Goal: Transaction & Acquisition: Purchase product/service

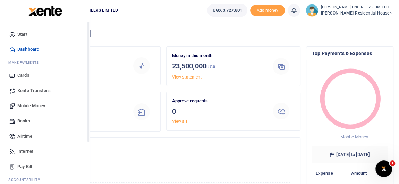
scroll to position [5, 5]
click at [29, 106] on span "Mobile Money" at bounding box center [31, 106] width 28 height 7
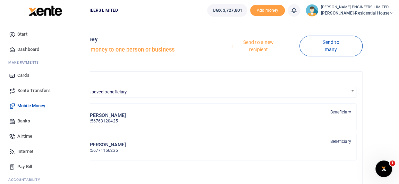
click at [28, 121] on span "Banks" at bounding box center [23, 121] width 13 height 7
click at [26, 122] on span "Banks" at bounding box center [23, 121] width 13 height 7
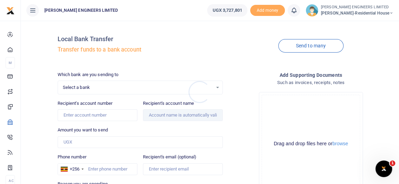
click at [81, 89] on div at bounding box center [199, 92] width 399 height 184
click at [88, 88] on span "Select a bank" at bounding box center [138, 87] width 150 height 7
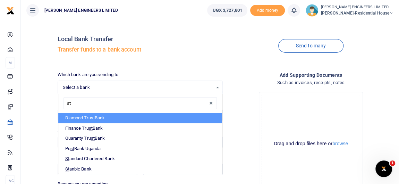
type input "sta"
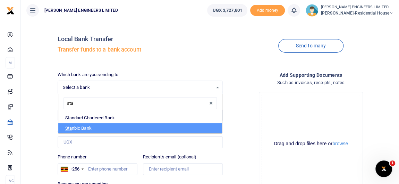
click at [83, 127] on li "Sta nbic Bank" at bounding box center [140, 128] width 164 height 10
select select "STANBIC"
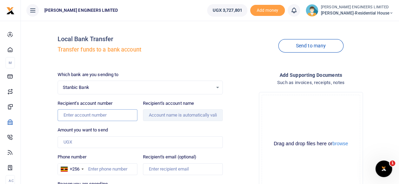
click at [80, 115] on input "Recipient's account number" at bounding box center [98, 116] width 80 height 12
type input "9030005911337"
click at [164, 114] on input "Recipient's account name" at bounding box center [183, 116] width 80 height 12
type input "Namukupa Hardware Ent Ltd"
click at [71, 142] on input "Amount you want to send" at bounding box center [140, 143] width 165 height 12
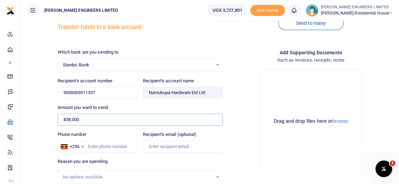
scroll to position [31, 0]
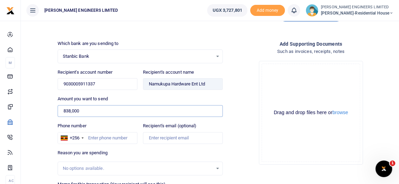
type input "838,000"
click at [93, 137] on input "Phone number" at bounding box center [98, 138] width 80 height 12
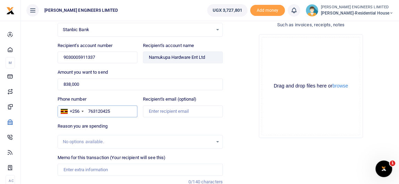
scroll to position [63, 0]
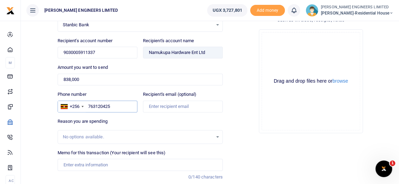
type input "763120425"
click at [69, 163] on input "Memo for this transaction (Your recipient will see this)" at bounding box center [140, 165] width 165 height 12
click at [99, 163] on input "12pcs of 150x150mm" at bounding box center [140, 165] width 165 height 12
click at [98, 164] on input "12pcs of 150x150x6m mm" at bounding box center [140, 165] width 165 height 12
click at [127, 165] on input "12pcs of 150x150mm 6m mm" at bounding box center [140, 165] width 165 height 12
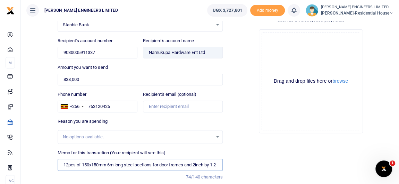
scroll to position [0, 3]
click at [192, 164] on input "12pcs of 150x150mm 6m long steel sections for door frames and 2inch by 1.2" at bounding box center [140, 165] width 165 height 12
click at [172, 163] on input "12pcs of 150x150mm 6m long steel sections for door frames and 8ft by 2inch by 1…" at bounding box center [140, 165] width 165 height 12
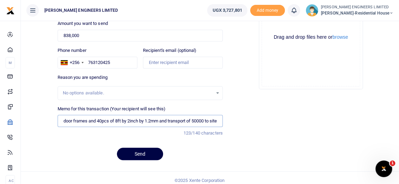
scroll to position [110, 0]
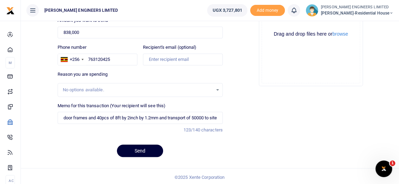
click at [144, 150] on button "Send" at bounding box center [140, 151] width 46 height 12
click at [146, 116] on input "12pcs of 150x150mm 6m long steel sections for door frames and 40pcs of 8ft by 2…" at bounding box center [140, 118] width 165 height 12
type input "12pcs of 150x150mm 6m long steel sections for door frames and 40pcs of 8ft by 2…"
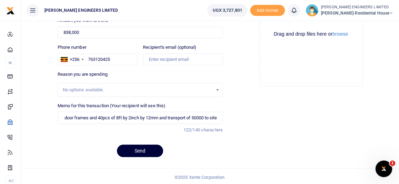
scroll to position [0, 0]
click at [145, 151] on button "Send" at bounding box center [140, 151] width 46 height 12
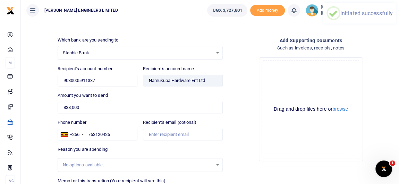
scroll to position [15, 0]
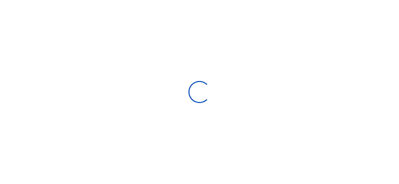
scroll to position [15, 0]
select select
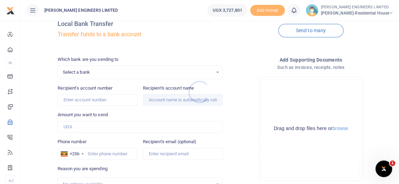
scroll to position [0, 0]
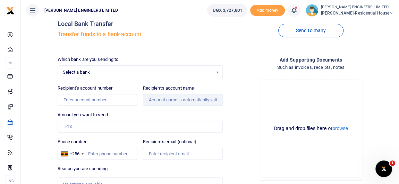
click at [297, 13] on icon at bounding box center [293, 11] width 7 height 8
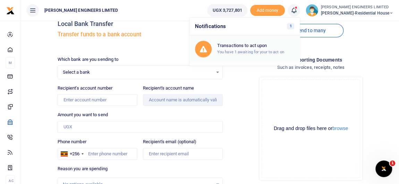
click at [256, 46] on h6 "Transactions to act upon" at bounding box center [255, 46] width 77 height 6
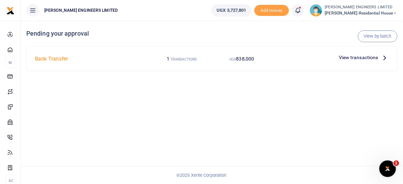
click at [239, 59] on span "838,000" at bounding box center [245, 59] width 18 height 6
click at [346, 58] on span "View transactions" at bounding box center [359, 58] width 40 height 8
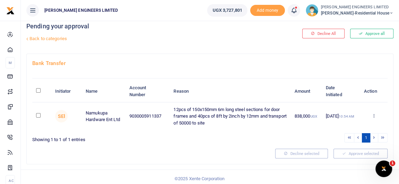
scroll to position [9, 0]
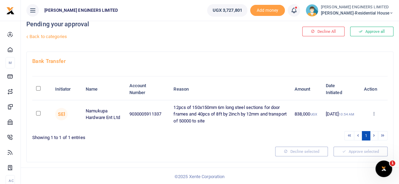
click at [38, 113] on input "checkbox" at bounding box center [38, 113] width 5 height 5
checkbox input "true"
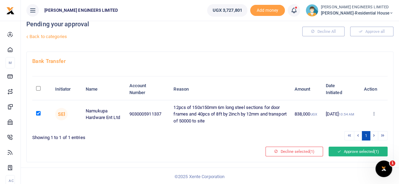
click at [355, 152] on button "Approve selected (1)" at bounding box center [357, 152] width 59 height 10
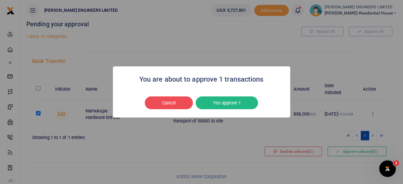
click at [230, 100] on button "Yes approve 1" at bounding box center [227, 103] width 62 height 13
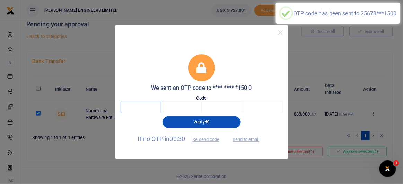
click at [141, 108] on input "text" at bounding box center [141, 108] width 41 height 12
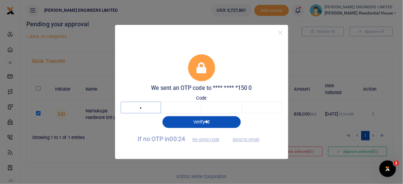
type input "2"
type input "5"
type input "8"
type input "3"
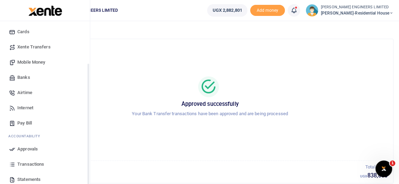
scroll to position [63, 0]
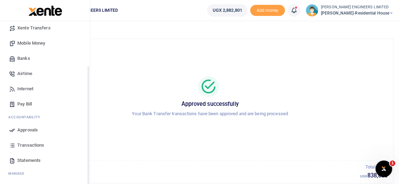
click at [27, 145] on span "Transactions" at bounding box center [30, 145] width 27 height 7
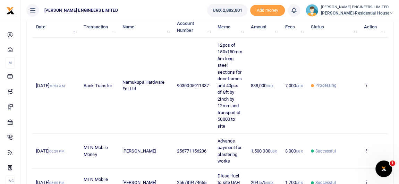
scroll to position [94, 0]
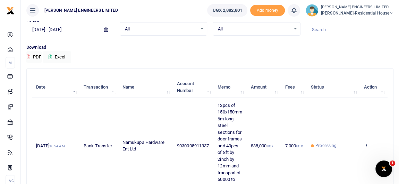
scroll to position [63, 0]
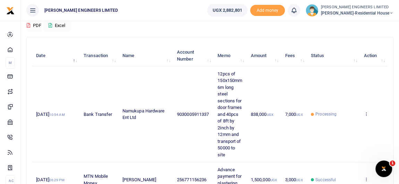
click at [390, 12] on icon at bounding box center [391, 13] width 4 height 5
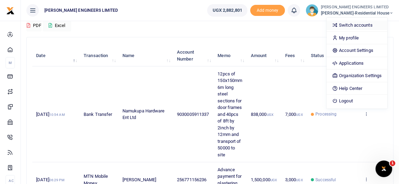
click at [359, 26] on link "Switch accounts" at bounding box center [356, 25] width 61 height 10
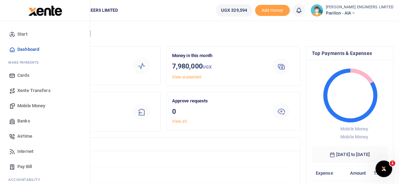
scroll to position [5, 5]
click at [29, 105] on span "Mobile Money" at bounding box center [31, 106] width 28 height 7
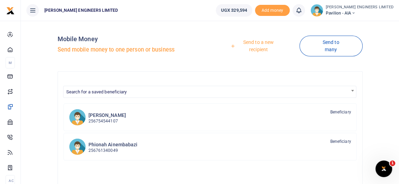
click at [260, 42] on link "Send to a new recipient" at bounding box center [256, 46] width 87 height 20
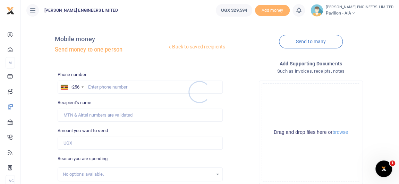
click at [103, 90] on div at bounding box center [199, 92] width 399 height 184
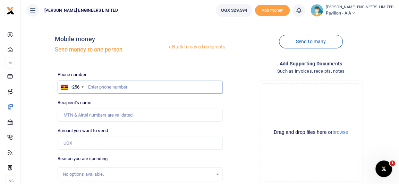
click at [106, 86] on input "text" at bounding box center [140, 87] width 165 height 13
type input "781652840"
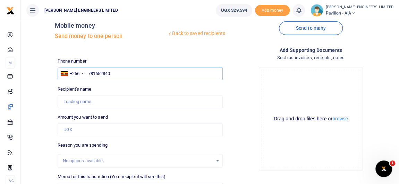
type input "[PERSON_NAME]"
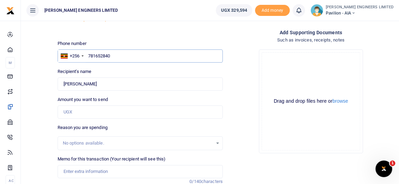
type input "781652840"
click at [81, 112] on input "Amount you want to send" at bounding box center [140, 112] width 165 height 13
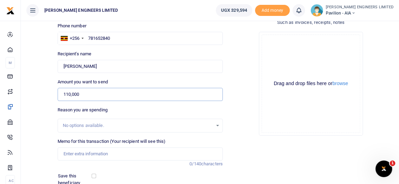
scroll to position [63, 0]
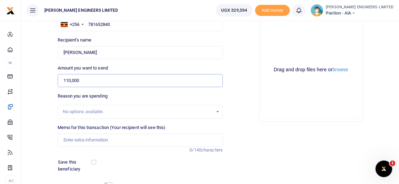
type input "110,000"
click at [73, 140] on input "Memo for this transaction (Your recipient will see this)" at bounding box center [140, 140] width 165 height 13
drag, startPoint x: 74, startPoint y: 140, endPoint x: 104, endPoint y: 140, distance: 29.8
click at [76, 140] on input "Food payment" at bounding box center [140, 140] width 165 height 13
click at [75, 139] on input "Food payment" at bounding box center [140, 140] width 165 height 13
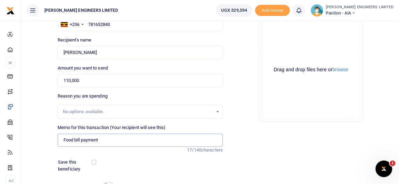
click at [103, 140] on input "Food bill payment" at bounding box center [140, 140] width 165 height 13
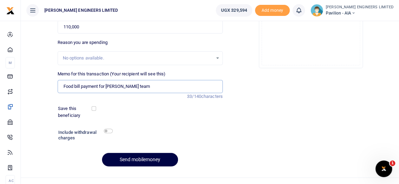
scroll to position [126, 0]
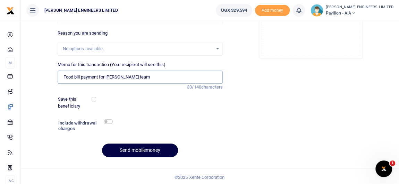
type input "Food bill payment for Franks team"
click at [108, 121] on input "checkbox" at bounding box center [108, 122] width 9 height 5
checkbox input "true"
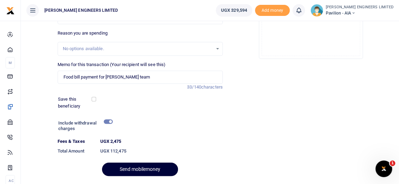
click at [149, 169] on button "Send mobilemoney" at bounding box center [140, 170] width 76 height 14
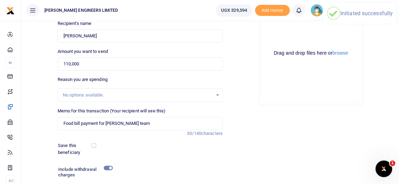
scroll to position [0, 0]
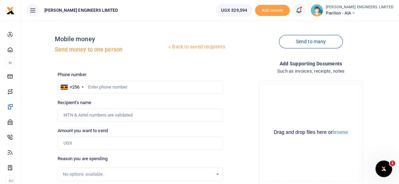
click at [302, 10] on icon at bounding box center [298, 11] width 7 height 8
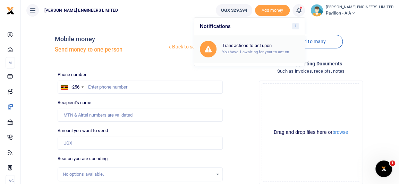
click at [268, 44] on h6 "Transactions to act upon" at bounding box center [260, 46] width 77 height 6
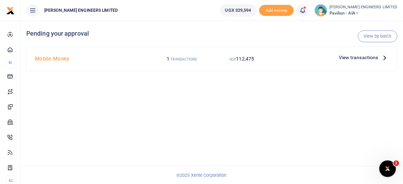
click at [370, 58] on span "View transactions" at bounding box center [359, 58] width 40 height 8
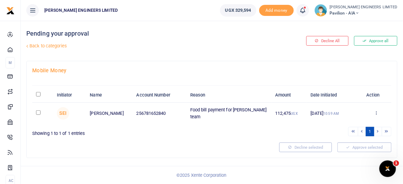
click at [38, 113] on input "checkbox" at bounding box center [38, 113] width 5 height 5
checkbox input "true"
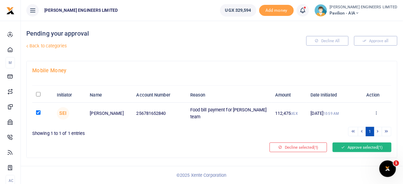
click at [353, 145] on button "Approve selected (1)" at bounding box center [362, 148] width 59 height 10
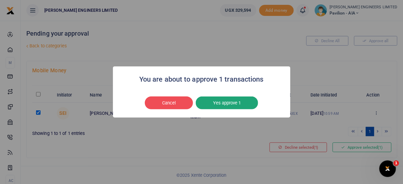
click at [225, 106] on button "Yes approve 1" at bounding box center [227, 103] width 62 height 13
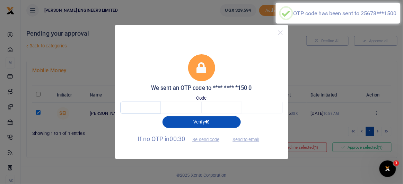
click at [146, 107] on input "text" at bounding box center [141, 108] width 41 height 12
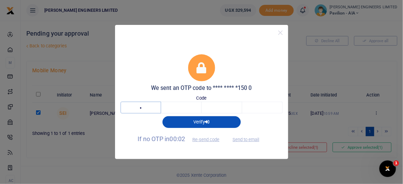
type input "9"
type input "5"
type input "9"
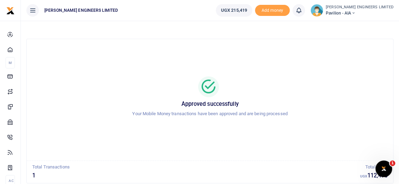
click at [355, 13] on icon at bounding box center [353, 13] width 4 height 5
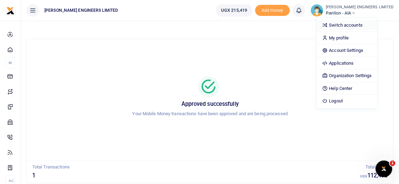
click at [361, 25] on link "Switch accounts" at bounding box center [346, 25] width 61 height 10
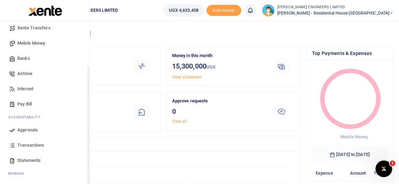
scroll to position [78, 0]
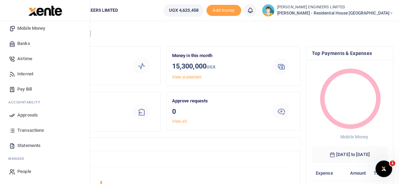
click at [26, 131] on span "Transactions" at bounding box center [30, 130] width 27 height 7
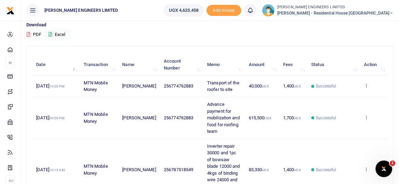
scroll to position [63, 0]
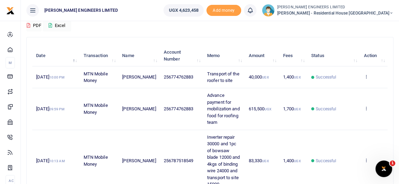
click at [390, 13] on icon at bounding box center [391, 13] width 4 height 5
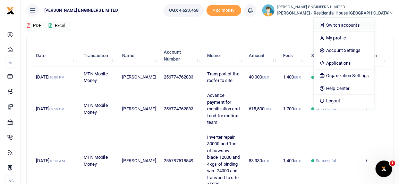
click at [369, 24] on link "Switch accounts" at bounding box center [343, 25] width 61 height 10
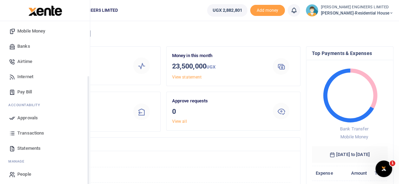
scroll to position [78, 0]
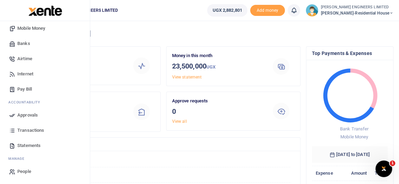
click at [29, 129] on span "Transactions" at bounding box center [30, 130] width 27 height 7
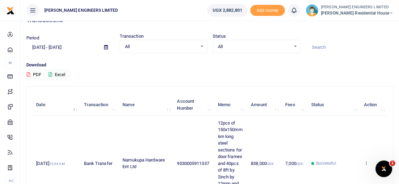
scroll to position [31, 0]
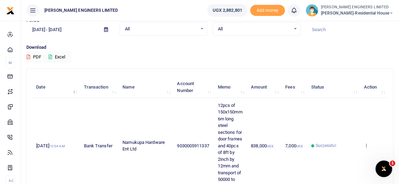
click at [365, 145] on icon at bounding box center [366, 145] width 5 height 5
click at [346, 157] on link "View details" at bounding box center [340, 157] width 55 height 10
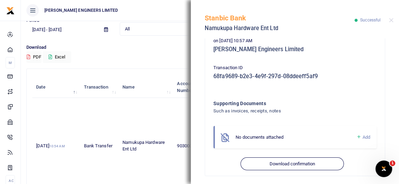
scroll to position [197, 0]
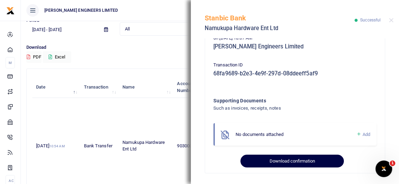
click at [299, 162] on button "Download confirmation" at bounding box center [291, 161] width 103 height 13
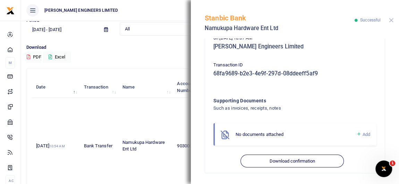
click at [391, 20] on button "Close" at bounding box center [391, 20] width 5 height 5
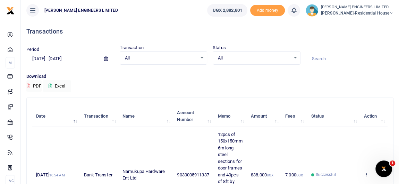
scroll to position [0, 0]
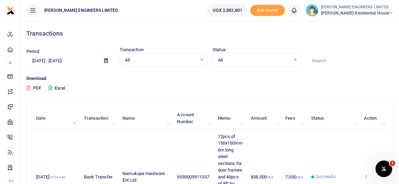
click at [391, 13] on icon at bounding box center [391, 13] width 4 height 5
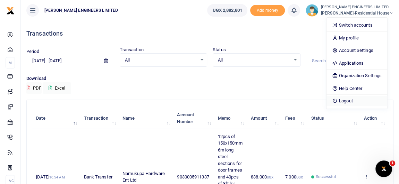
click at [358, 101] on link "Logout" at bounding box center [356, 101] width 61 height 10
